Goal: Task Accomplishment & Management: Use online tool/utility

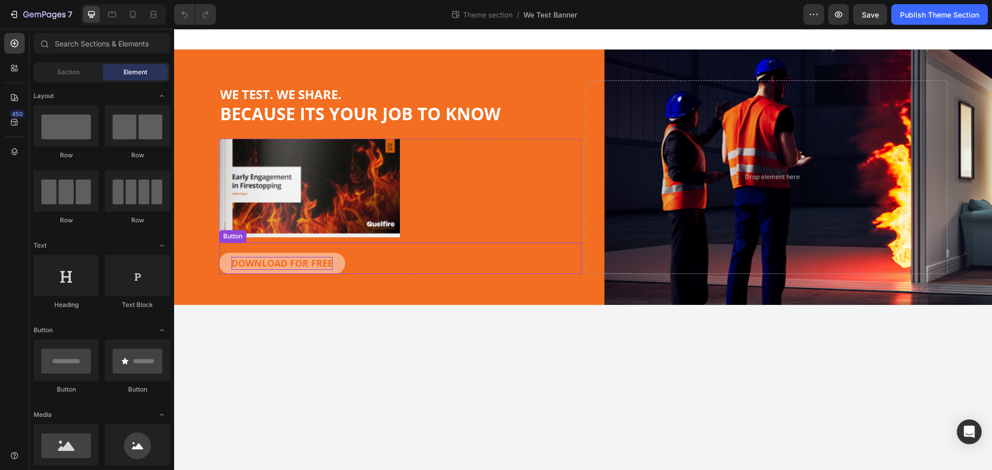
click at [311, 263] on strong "DOWNLOAD FOR FREE" at bounding box center [281, 263] width 101 height 12
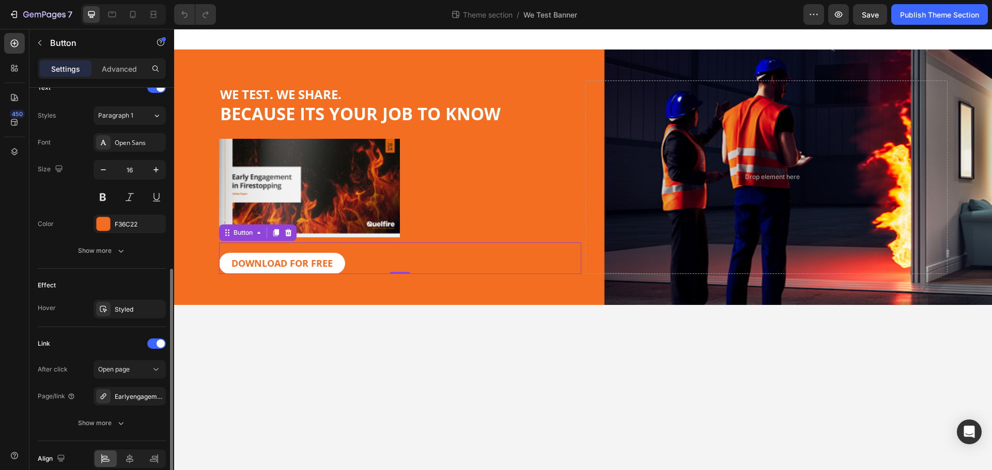
scroll to position [409, 0]
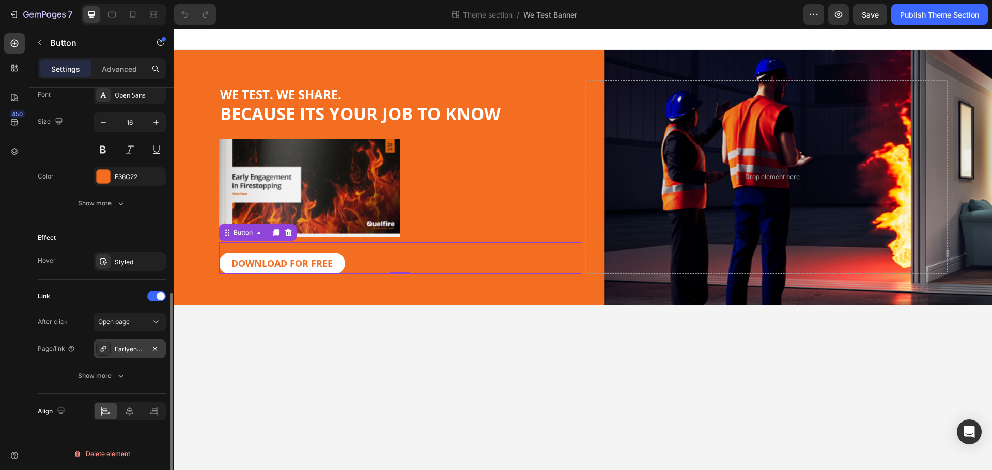
click at [129, 346] on div "Earlyengagement" at bounding box center [130, 349] width 30 height 9
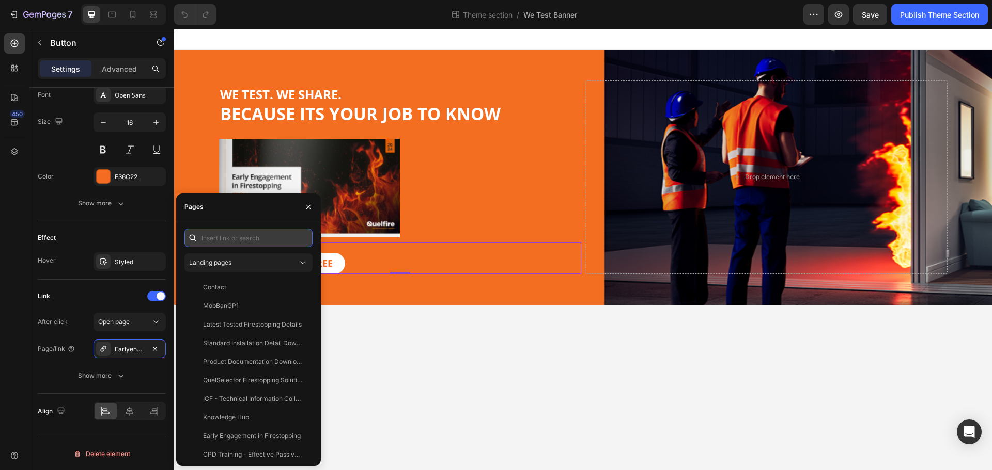
click at [234, 237] on input "text" at bounding box center [248, 238] width 128 height 19
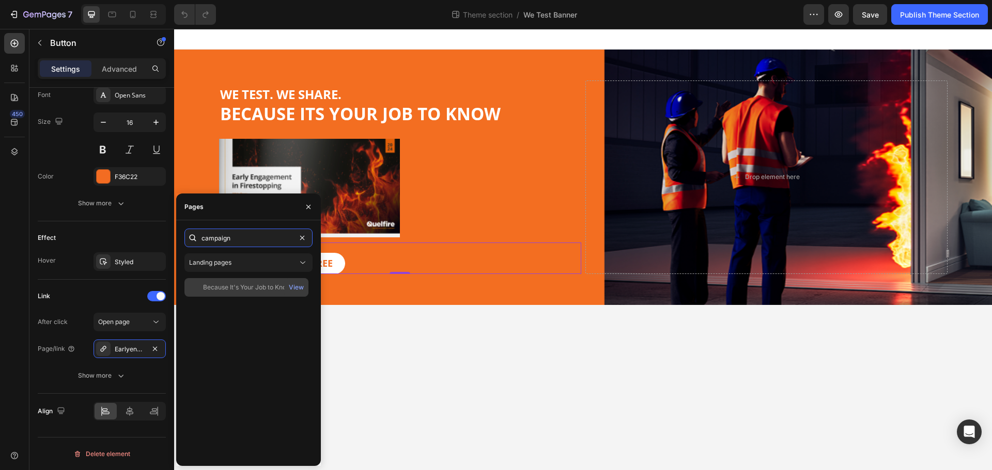
type input "campaign"
click at [245, 289] on div "Because It's Your Job to Know - Campaign" at bounding box center [252, 287] width 99 height 9
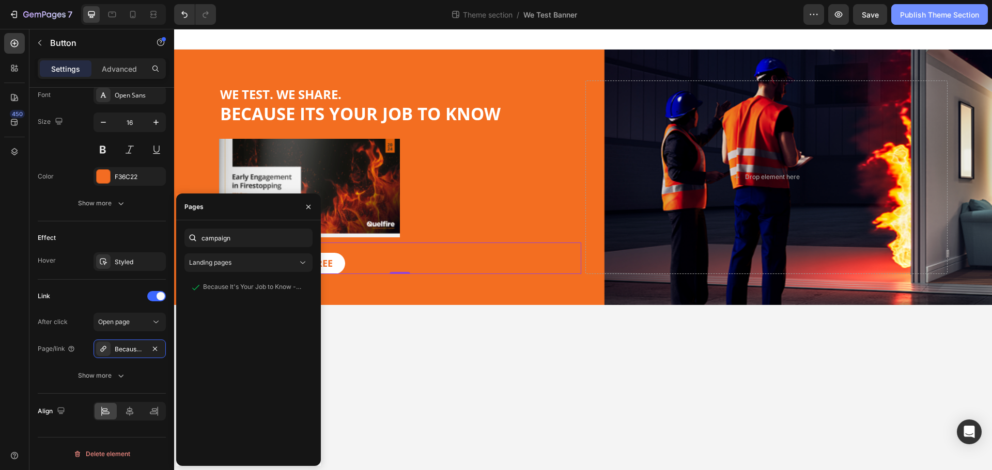
click at [934, 11] on div "Publish Theme Section" at bounding box center [939, 14] width 79 height 11
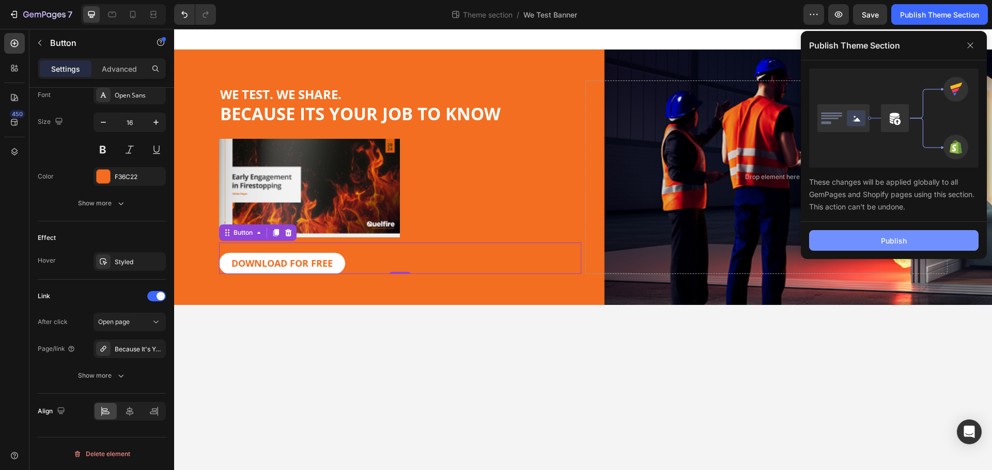
click at [894, 241] on div "Publish" at bounding box center [894, 241] width 26 height 11
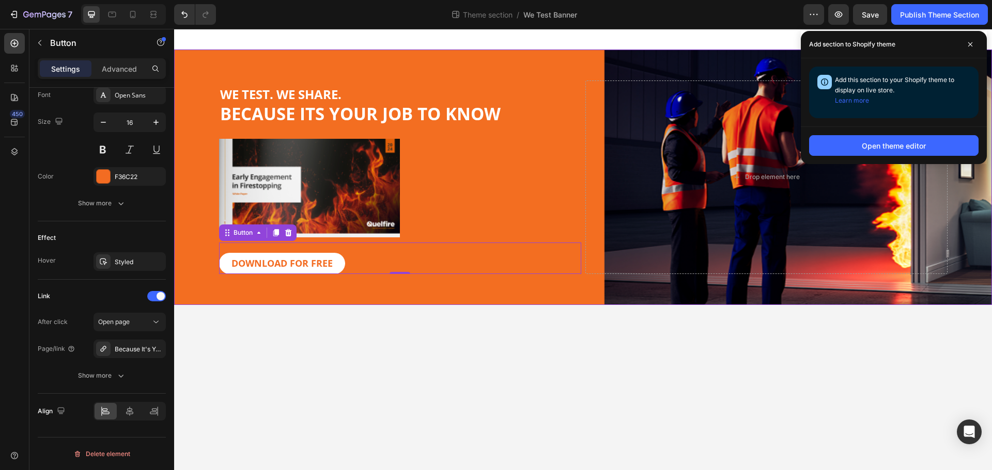
click at [598, 70] on div "WE TEST. WE SHARE. BECAUSE ITS YOUR JOB TO KNOW Heading Image DOWNLOAD FOR FREE…" at bounding box center [583, 178] width 818 height 256
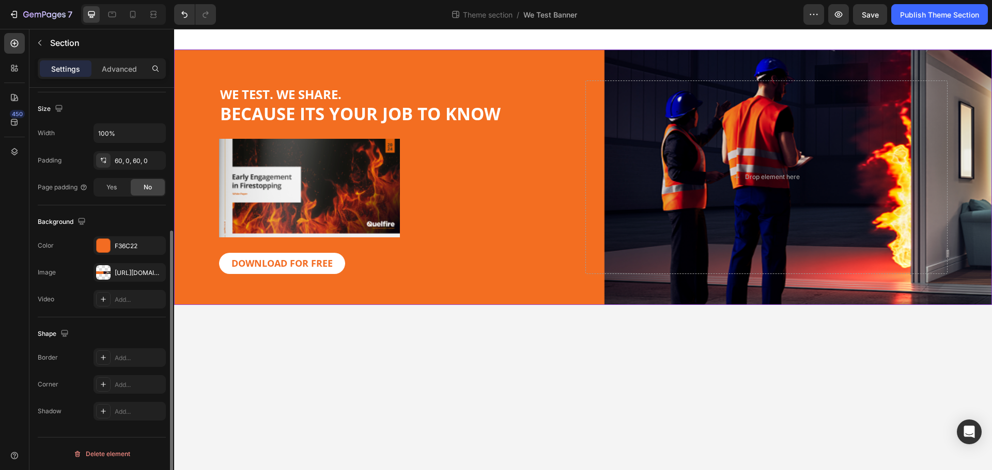
scroll to position [0, 0]
